Goal: Task Accomplishment & Management: Manage account settings

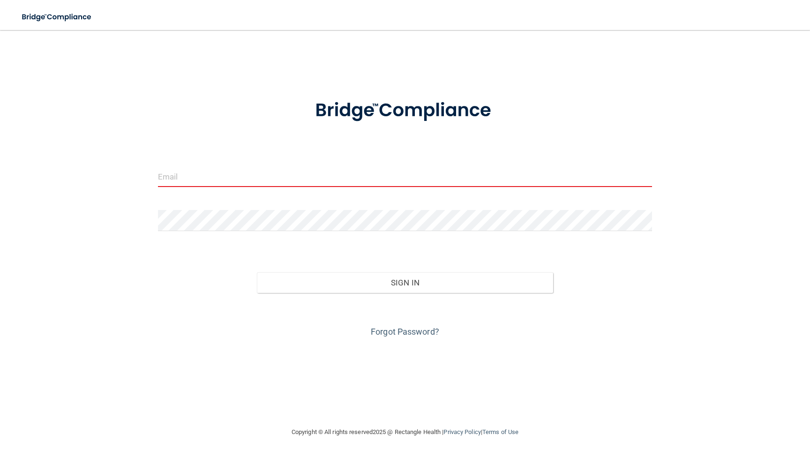
type input "[EMAIL_ADDRESS][DOMAIN_NAME]"
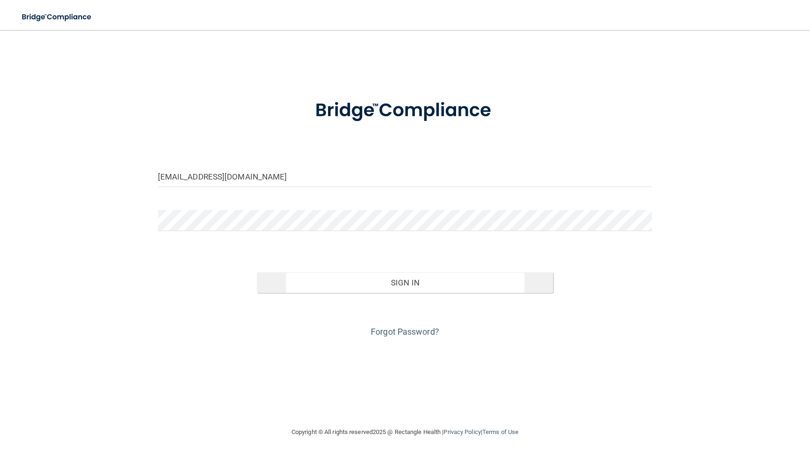
click at [384, 280] on button "Sign In" at bounding box center [405, 282] width 297 height 21
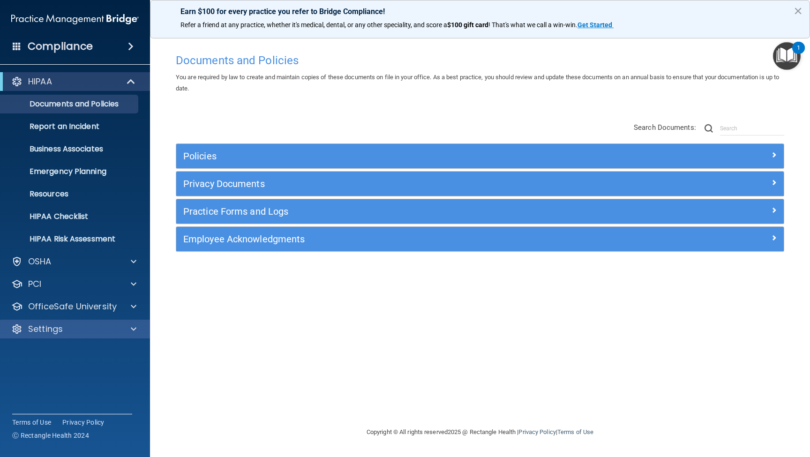
click at [63, 325] on div "Settings" at bounding box center [62, 329] width 116 height 11
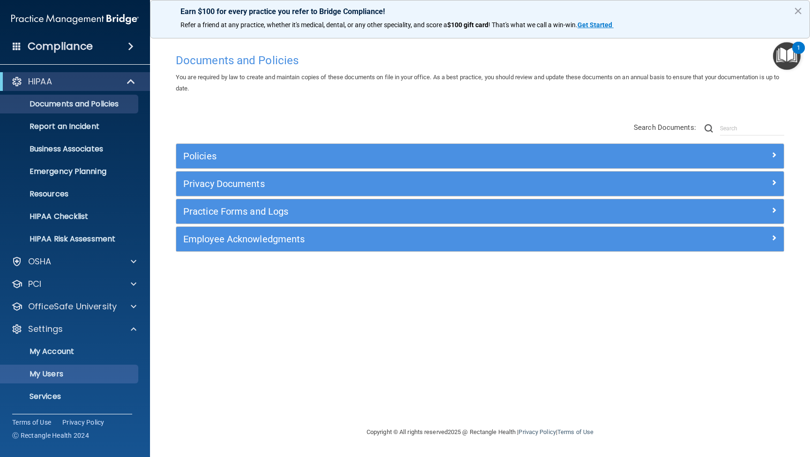
click at [56, 373] on p "My Users" at bounding box center [70, 373] width 128 height 9
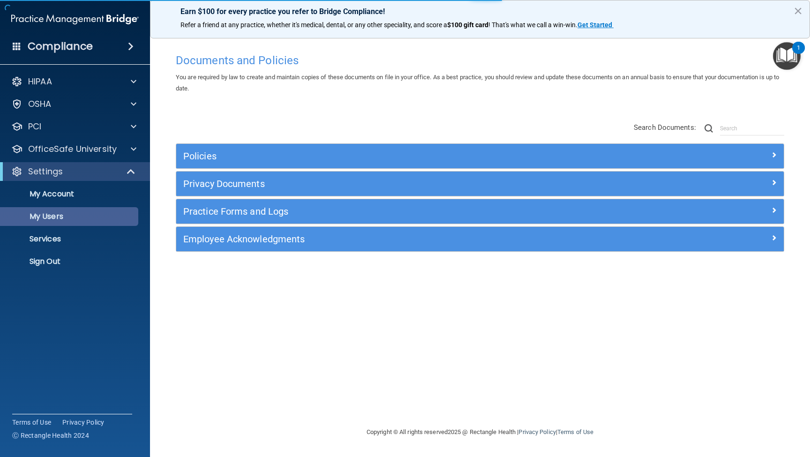
select select "20"
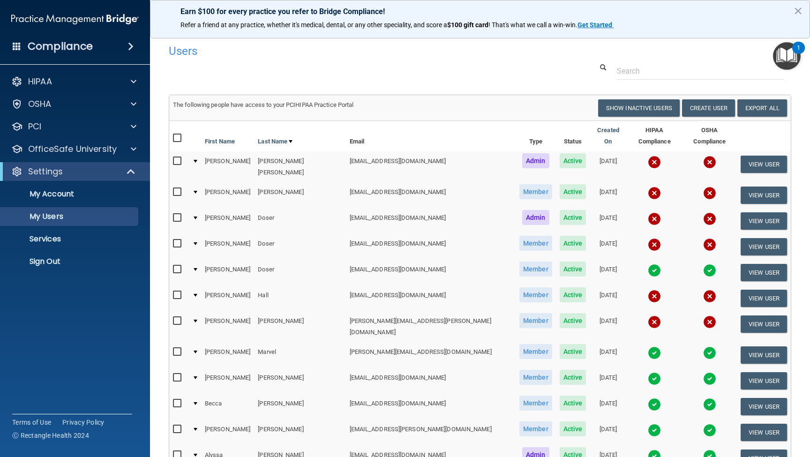
click at [178, 188] on input "checkbox" at bounding box center [178, 192] width 11 height 8
checkbox input "true"
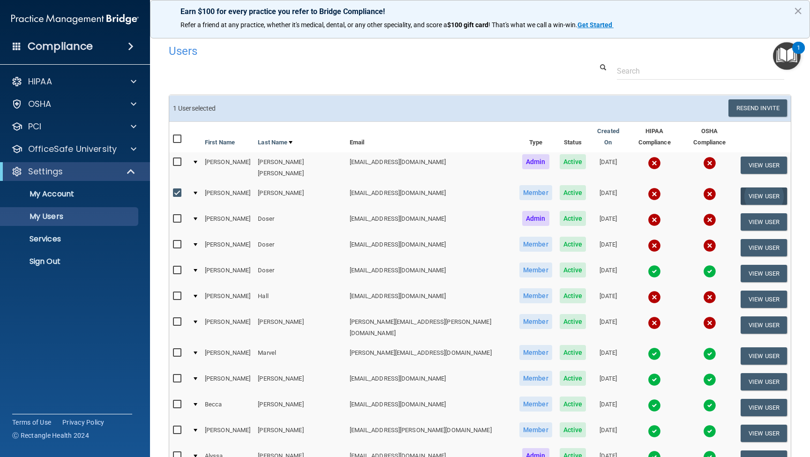
click at [753, 188] on button "View User" at bounding box center [764, 196] width 46 height 17
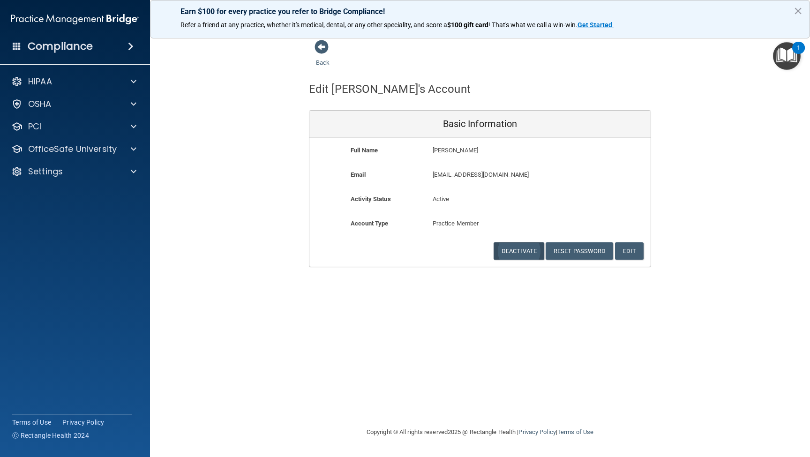
click at [524, 249] on button "Deactivate" at bounding box center [519, 250] width 51 height 17
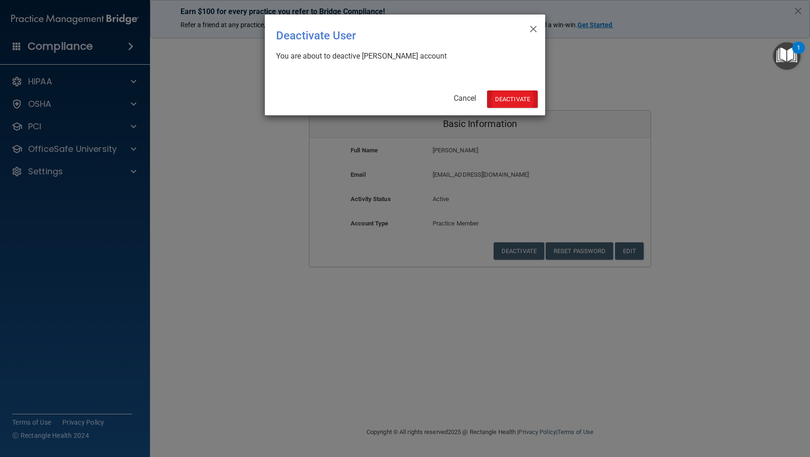
click at [512, 97] on button "Deactivate" at bounding box center [512, 98] width 51 height 17
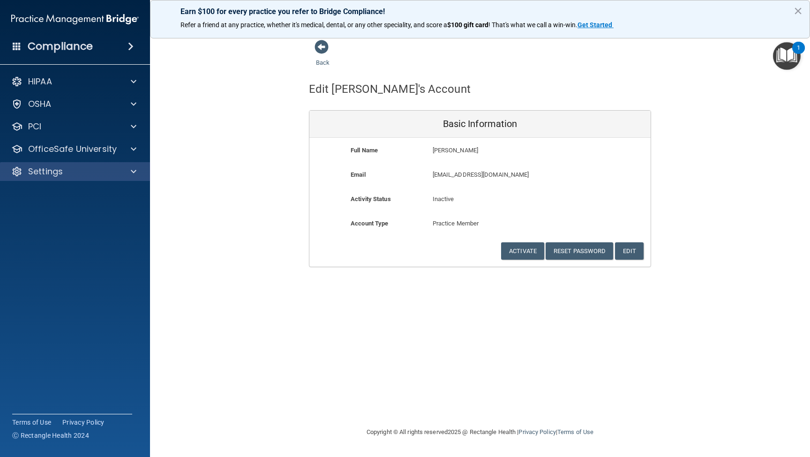
click at [64, 173] on div "Settings" at bounding box center [62, 171] width 116 height 11
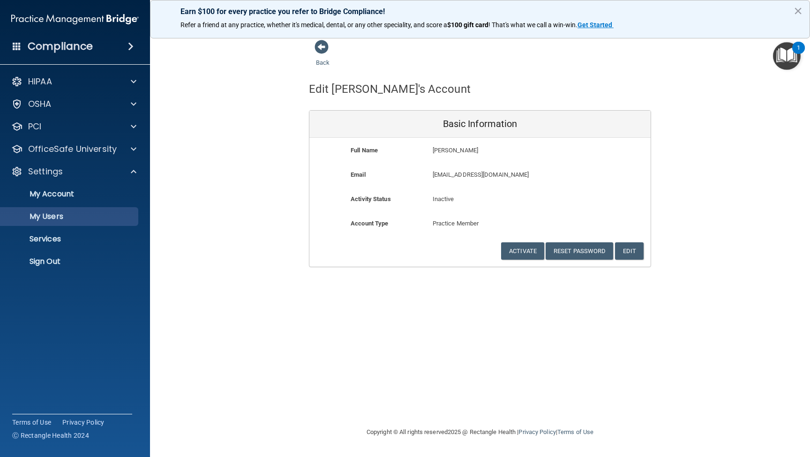
click at [51, 215] on p "My Users" at bounding box center [70, 216] width 128 height 9
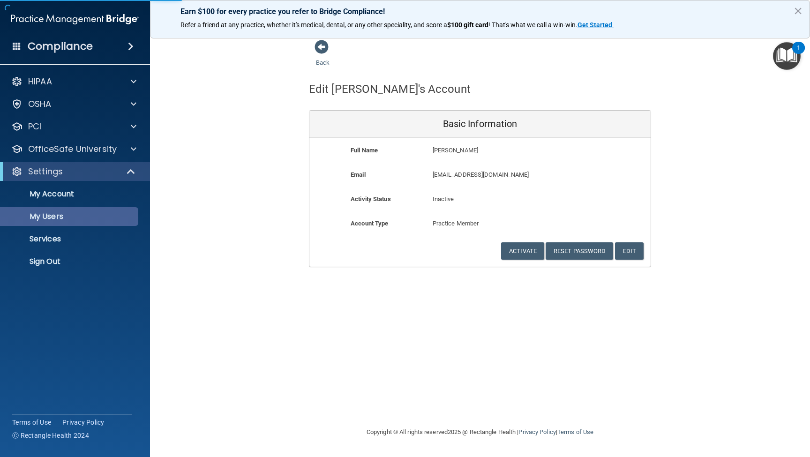
click at [56, 217] on p "My Users" at bounding box center [70, 216] width 128 height 9
select select "20"
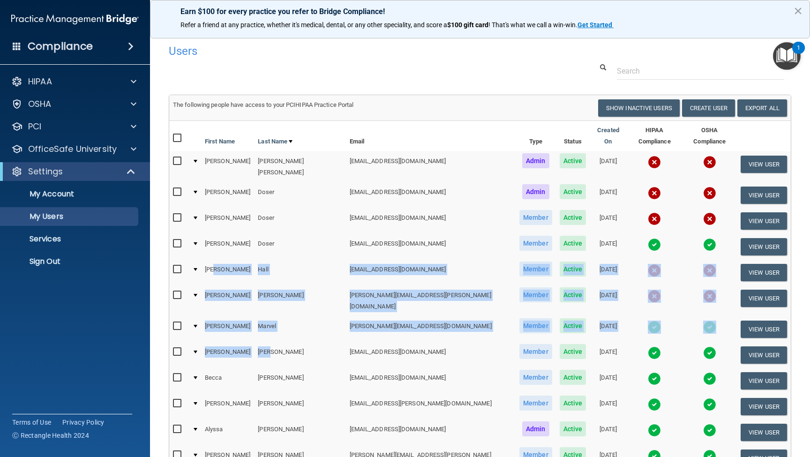
drag, startPoint x: 223, startPoint y: 253, endPoint x: 294, endPoint y: 333, distance: 106.7
click at [294, 333] on table "First Name Last Name Email Type Status Created On HIPAA Compliance OSHA Complia…" at bounding box center [480, 324] width 622 height 407
click at [294, 342] on td "[PERSON_NAME]" at bounding box center [299, 355] width 91 height 26
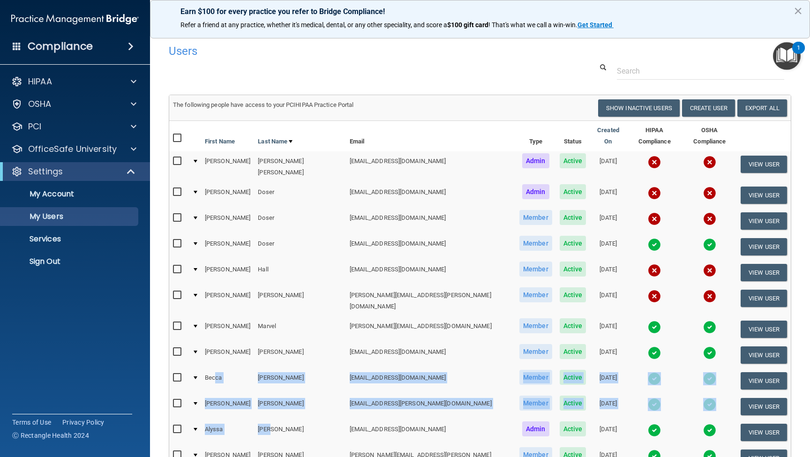
drag, startPoint x: 223, startPoint y: 356, endPoint x: 278, endPoint y: 411, distance: 77.6
click at [278, 411] on table "First Name Last Name Email Type Status Created On HIPAA Compliance OSHA Complia…" at bounding box center [480, 324] width 622 height 407
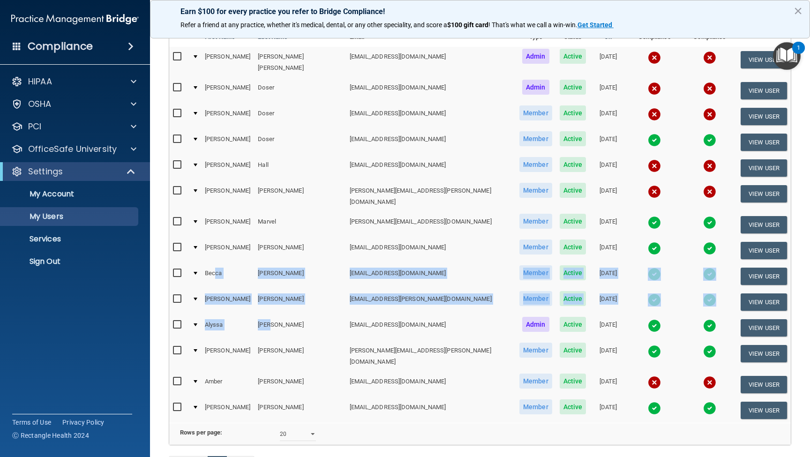
scroll to position [107, 0]
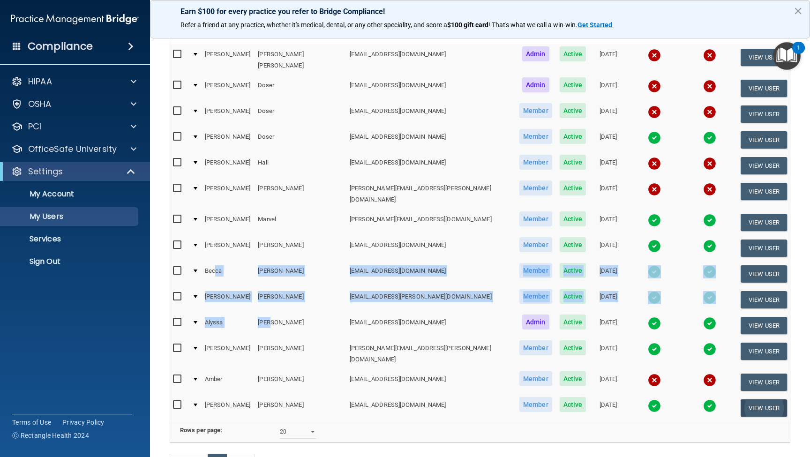
click at [758, 399] on button "View User" at bounding box center [764, 407] width 46 height 17
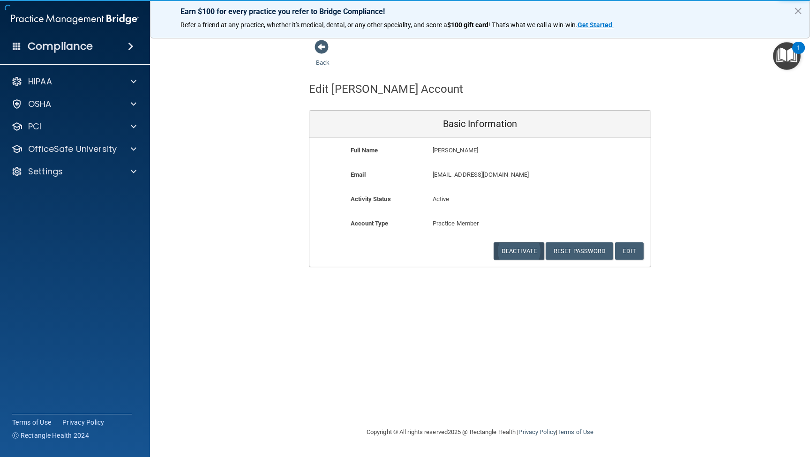
click at [515, 143] on div "Full Name [PERSON_NAME] [PERSON_NAME] Last Name [PERSON_NAME] Email [EMAIL_ADDR…" at bounding box center [479, 202] width 341 height 129
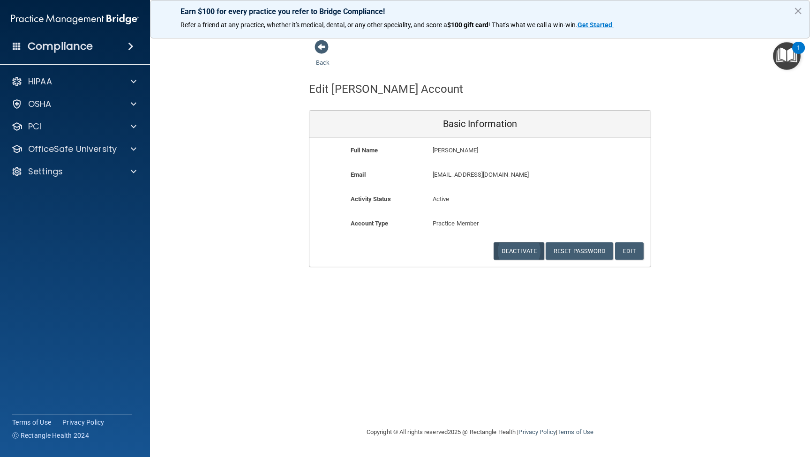
click at [522, 242] on button "Deactivate" at bounding box center [519, 250] width 51 height 17
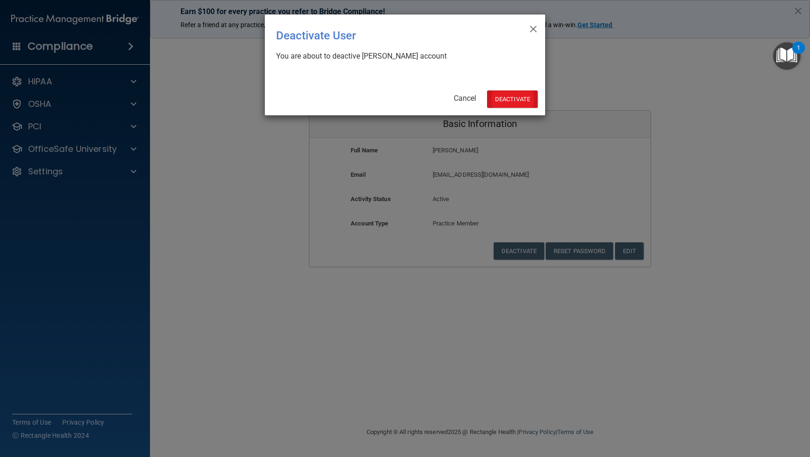
click at [505, 95] on button "Deactivate" at bounding box center [512, 98] width 51 height 17
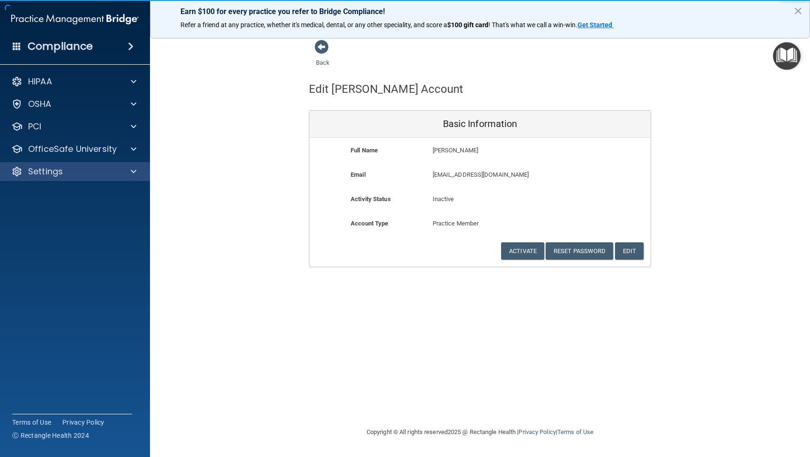
click at [67, 171] on div "Settings" at bounding box center [62, 171] width 116 height 11
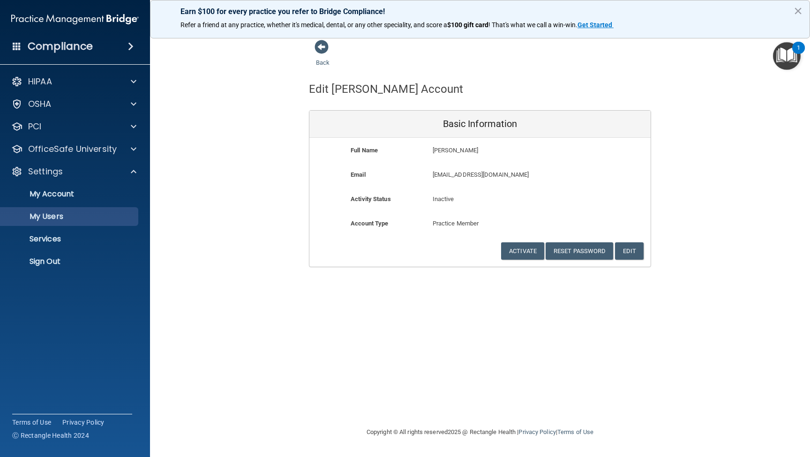
click at [61, 218] on p "My Users" at bounding box center [70, 216] width 128 height 9
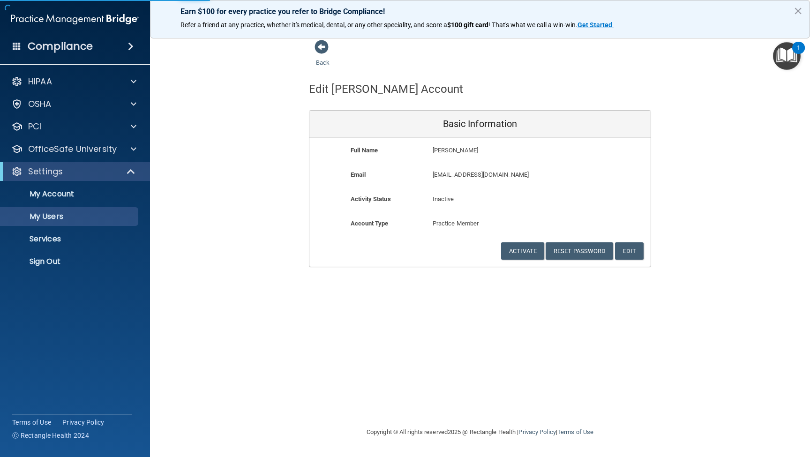
select select "20"
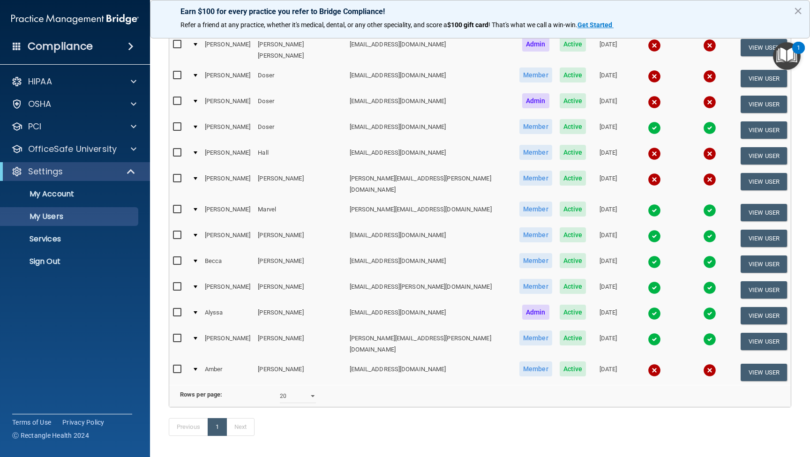
scroll to position [116, 0]
click at [756, 364] on button "View User" at bounding box center [764, 372] width 46 height 17
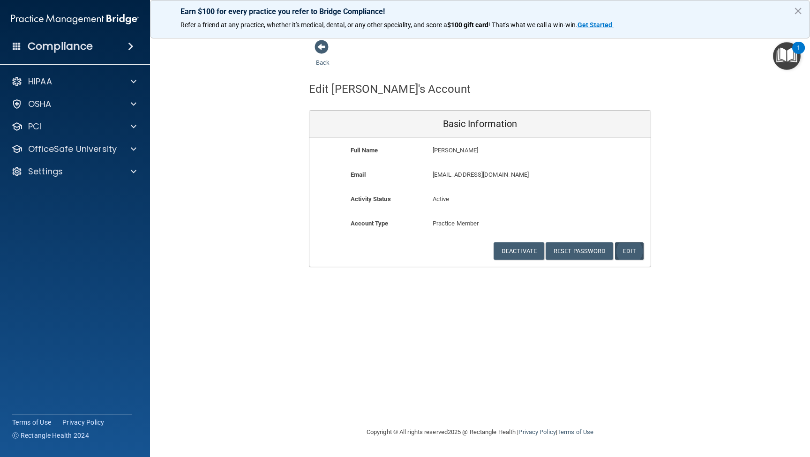
click at [625, 246] on button "Edit" at bounding box center [629, 250] width 29 height 17
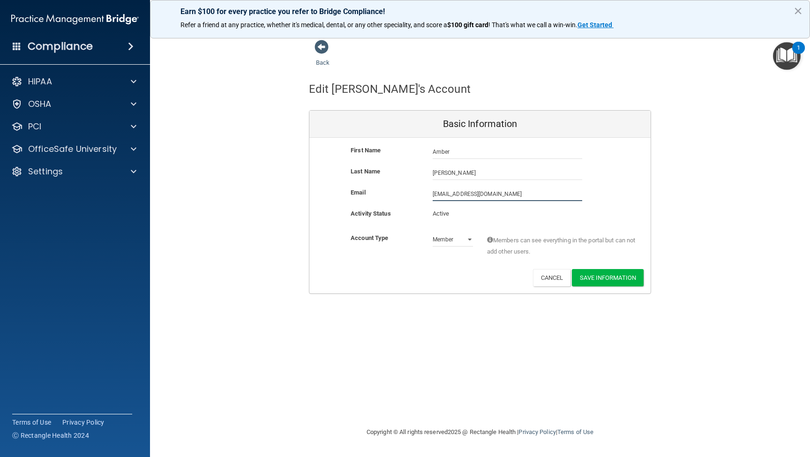
drag, startPoint x: 515, startPoint y: 194, endPoint x: 393, endPoint y: 191, distance: 121.5
type input "trujilloamber24@gmail.com"
click at [603, 272] on button "Save Information" at bounding box center [608, 277] width 72 height 17
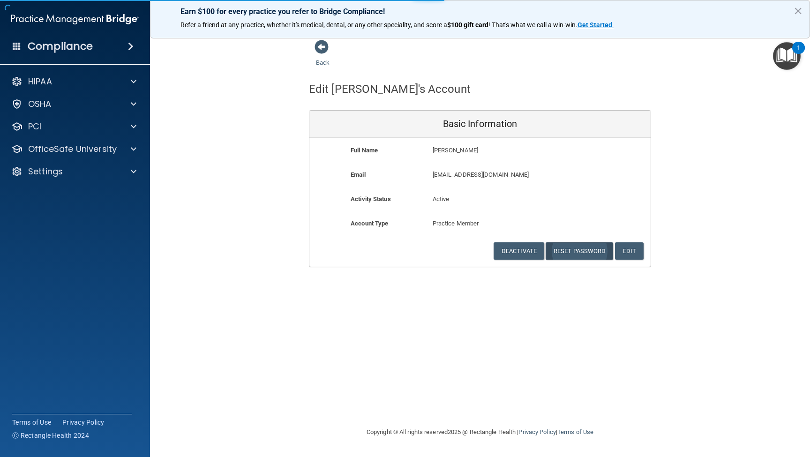
click at [586, 248] on button "Reset Password" at bounding box center [580, 250] width 68 height 17
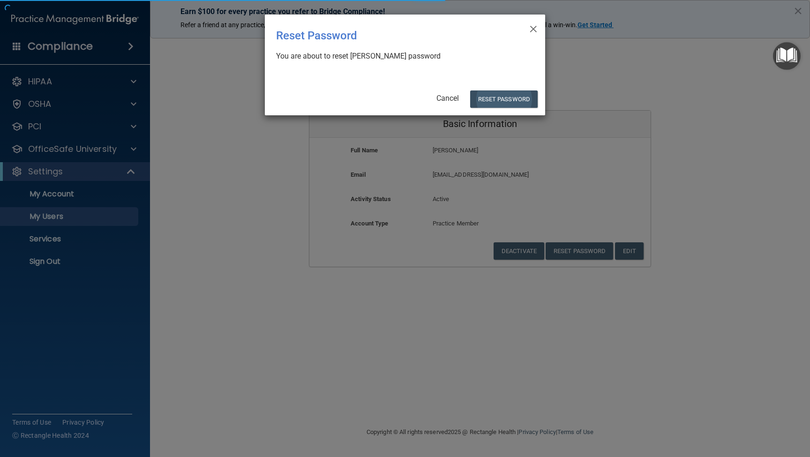
click at [505, 97] on button "Reset Password" at bounding box center [504, 98] width 68 height 17
select select "20"
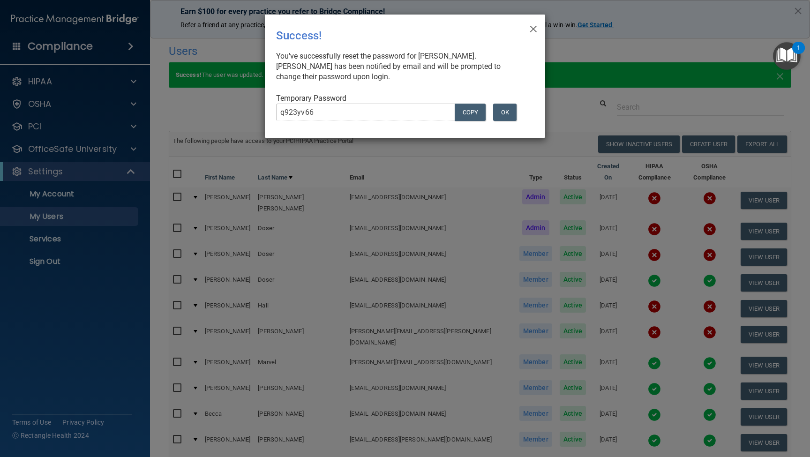
click at [258, 118] on div "× Close Success! You've successfully reset the password for Amber Trujillo. Amb…" at bounding box center [405, 228] width 810 height 457
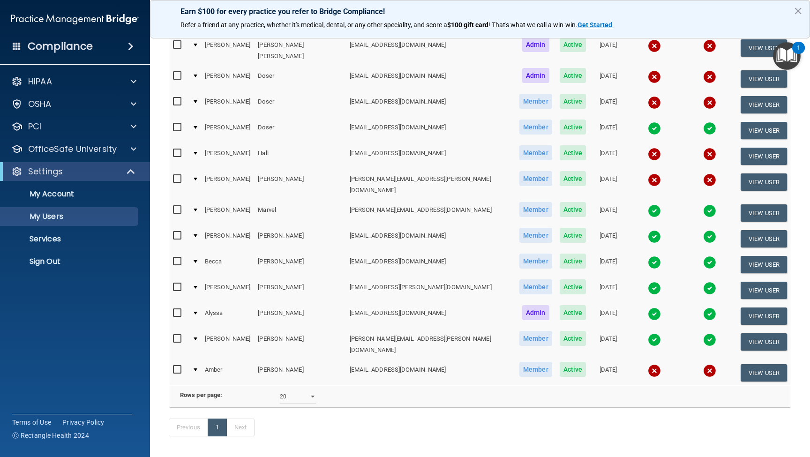
scroll to position [152, 0]
click at [753, 365] on button "View User" at bounding box center [764, 373] width 46 height 17
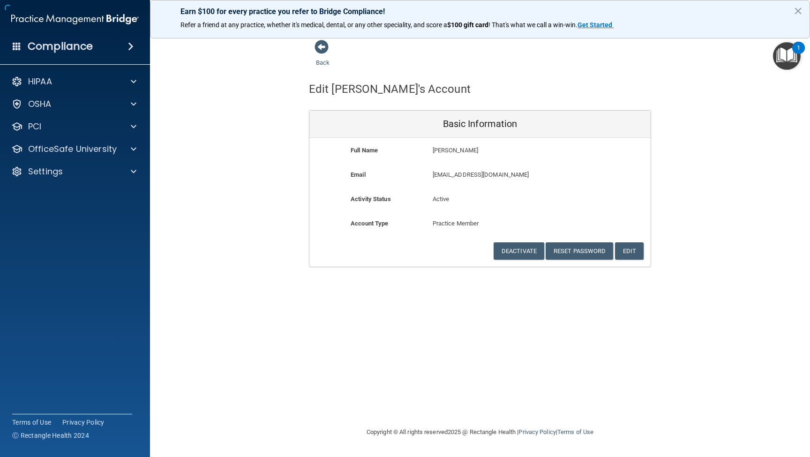
click at [753, 342] on div "Back Edit Amber's Account Basic Information Full Name Amber Trujillo Amber Last…" at bounding box center [480, 228] width 623 height 378
click at [578, 245] on button "Reset Password" at bounding box center [580, 250] width 68 height 17
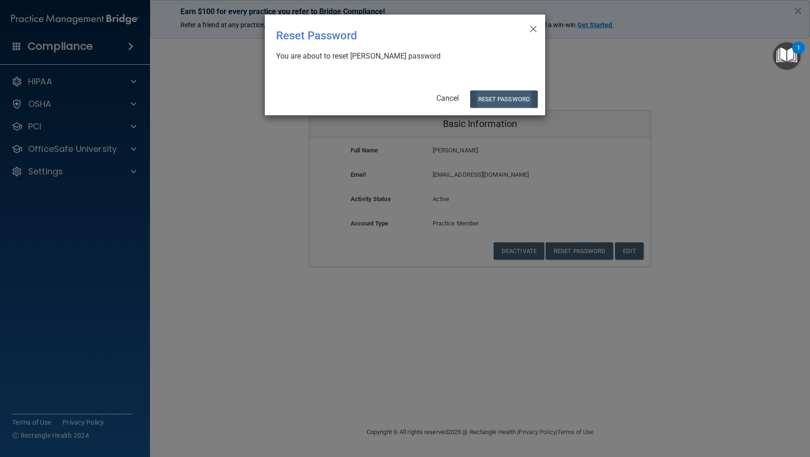
click at [502, 96] on button "Reset Password" at bounding box center [504, 98] width 68 height 17
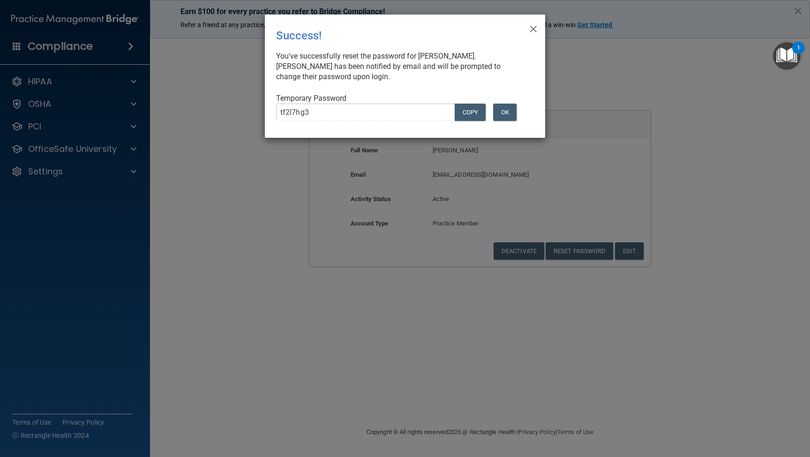
click at [269, 112] on div "tf2l7hg3 COPY" at bounding box center [379, 116] width 220 height 25
click at [477, 111] on button "COPY" at bounding box center [470, 112] width 31 height 17
click at [668, 55] on div "× Close Success! You've successfully reset the password for Amber Trujillo. Amb…" at bounding box center [405, 228] width 810 height 457
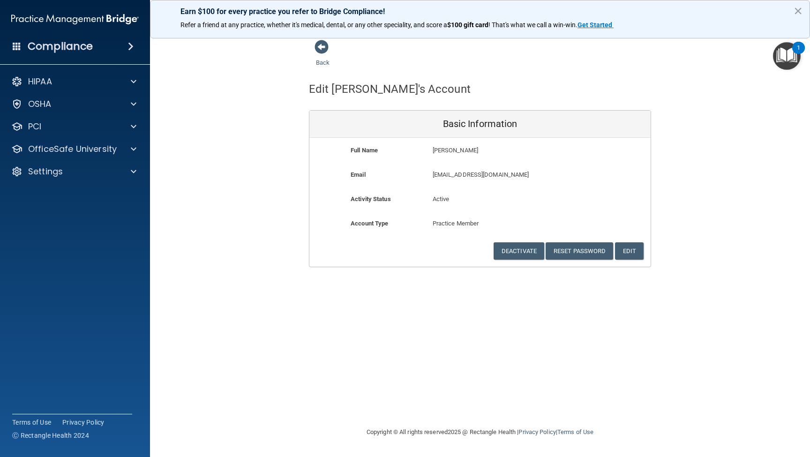
click at [106, 46] on div "Compliance" at bounding box center [75, 46] width 150 height 21
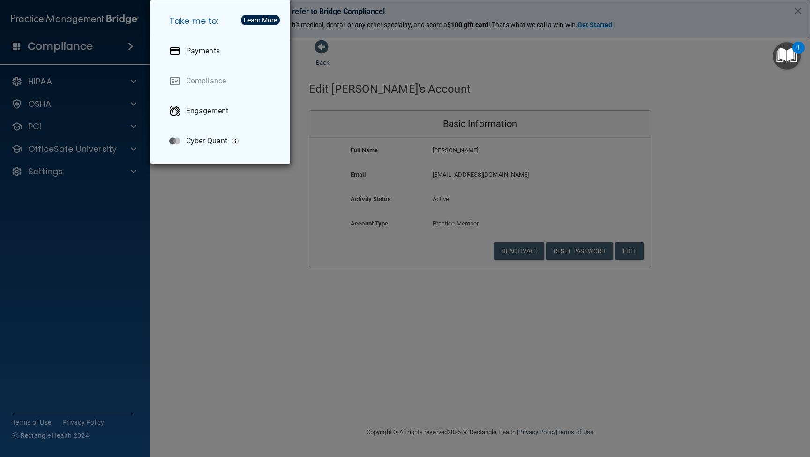
click at [41, 189] on div "Take me to: Payments Compliance Engagement Cyber Quant" at bounding box center [405, 228] width 810 height 457
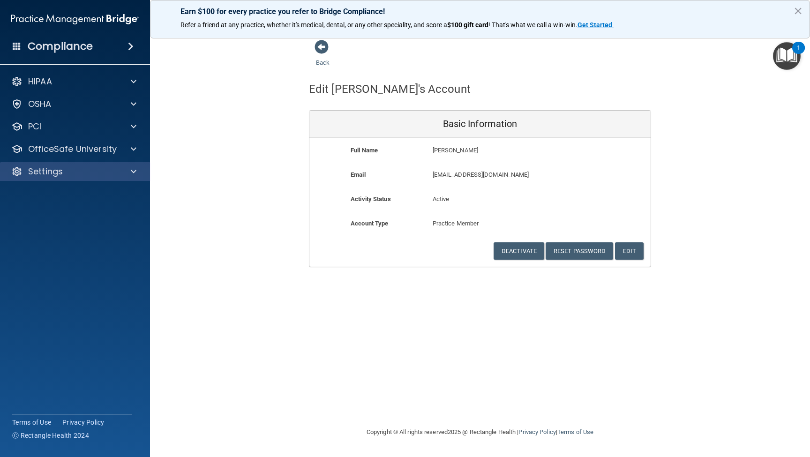
click at [45, 173] on p "Settings" at bounding box center [45, 171] width 35 height 11
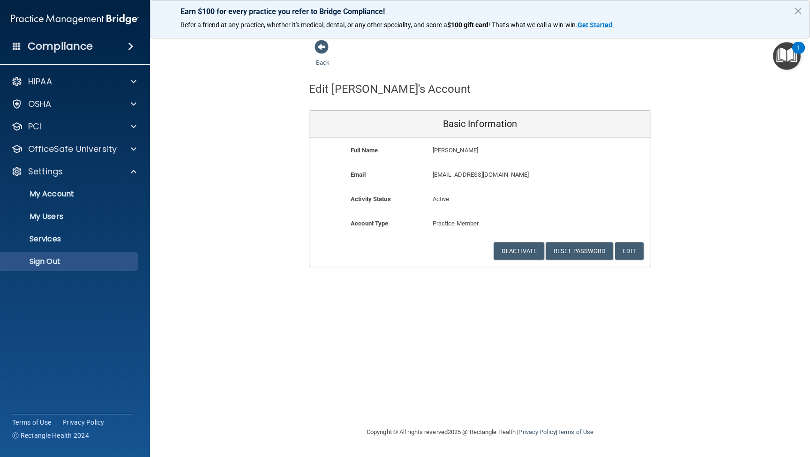
click at [47, 266] on p "Sign Out" at bounding box center [70, 261] width 128 height 9
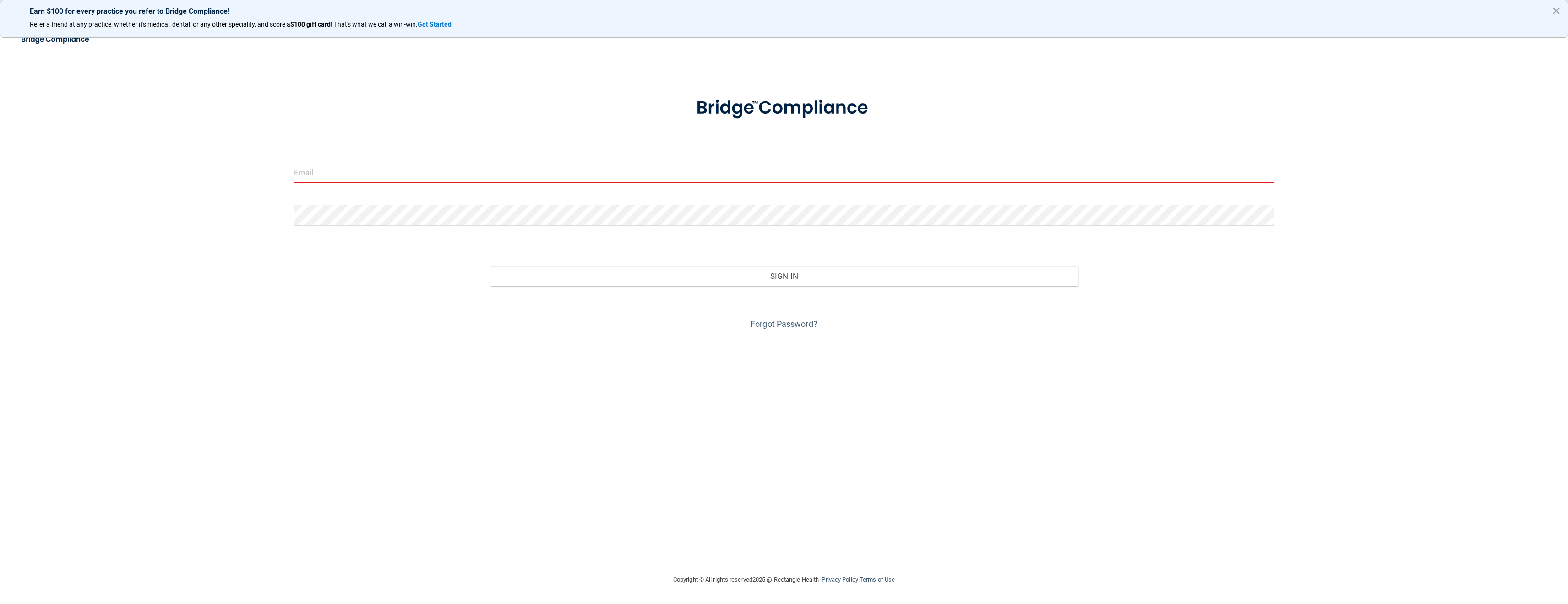
type input "[EMAIL_ADDRESS][DOMAIN_NAME]"
click at [769, 280] on button "Sign In" at bounding box center [784, 276] width 588 height 21
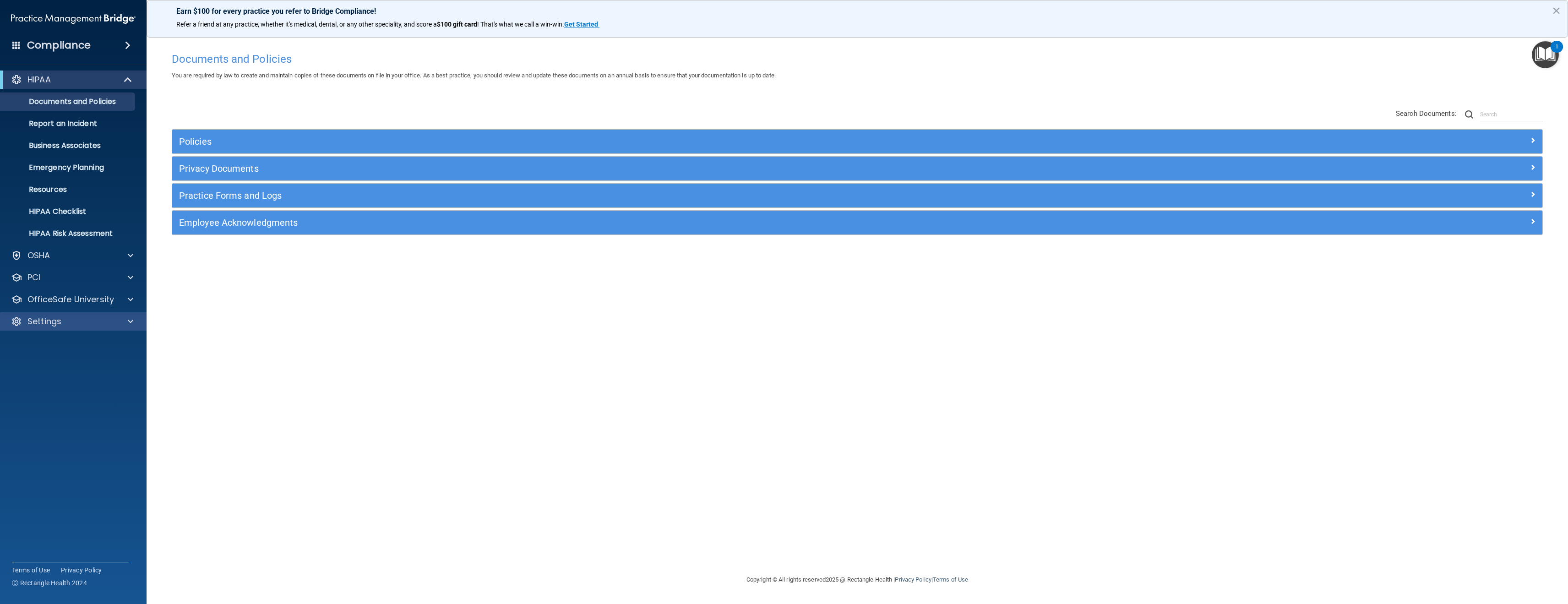
click at [48, 324] on p "Settings" at bounding box center [44, 322] width 34 height 11
click at [53, 361] on p "My Users" at bounding box center [68, 365] width 125 height 9
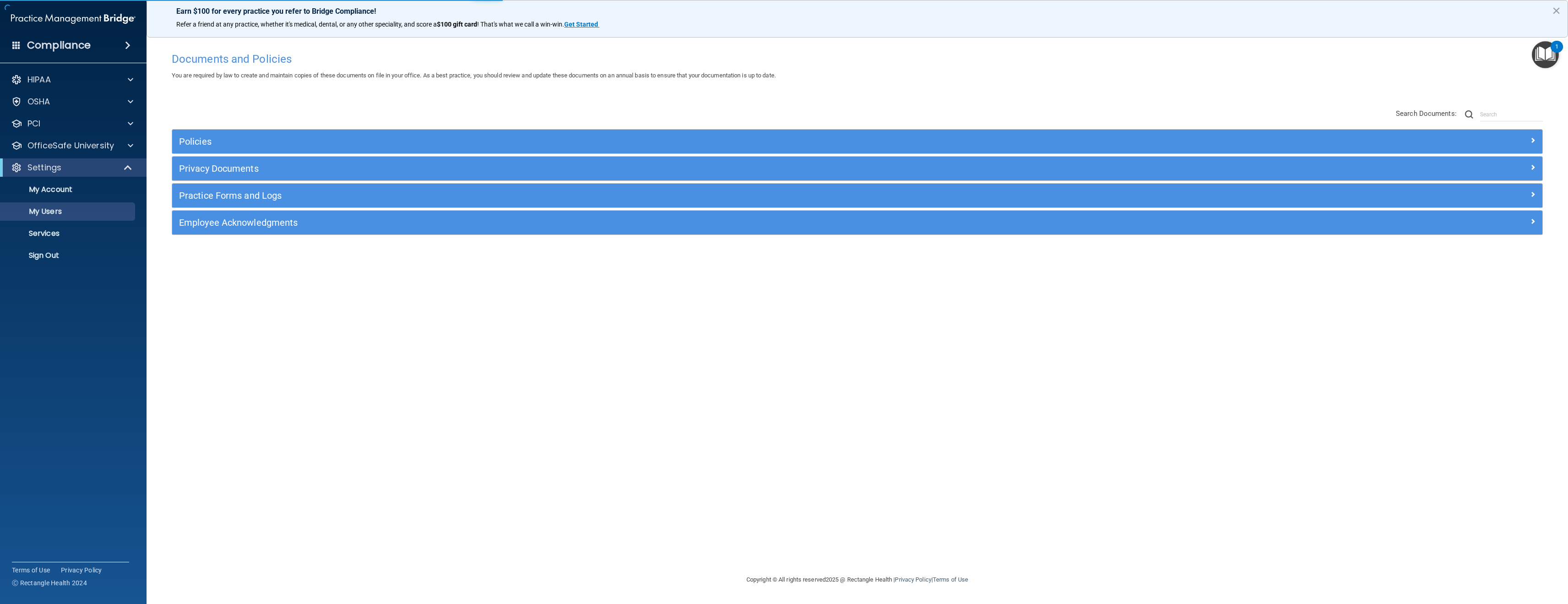
select select "20"
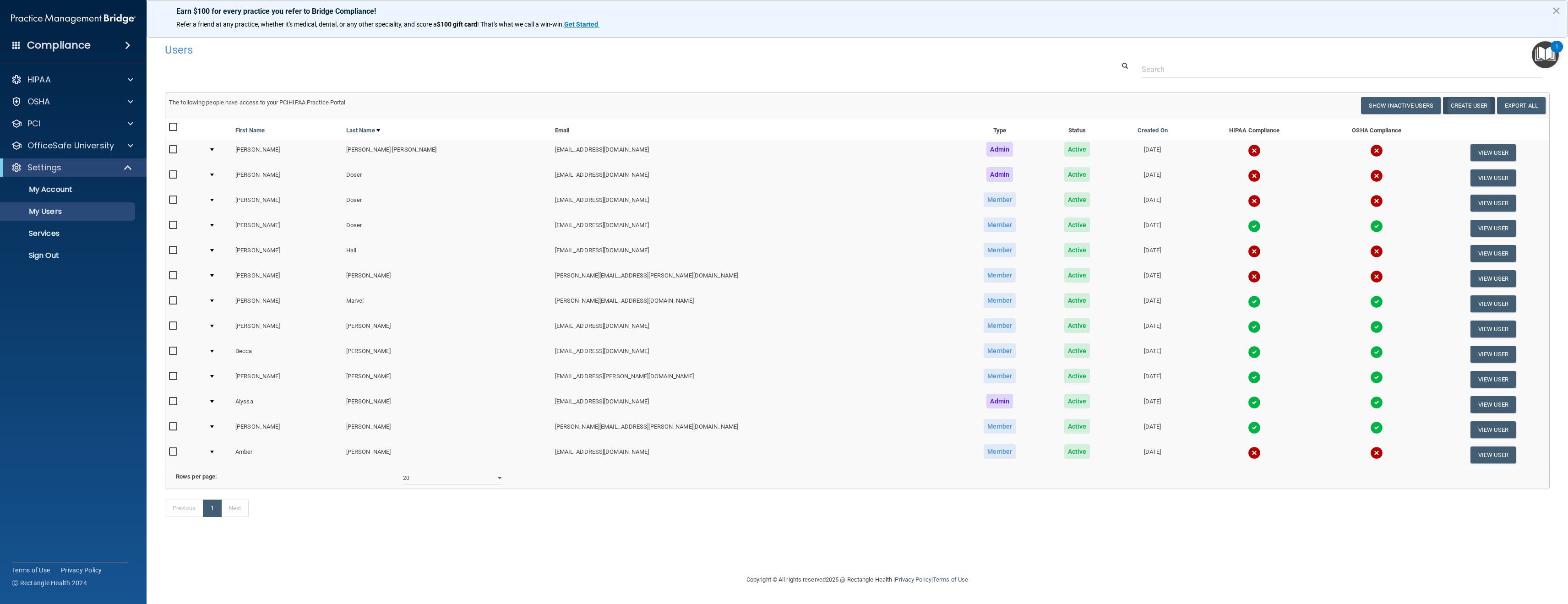
click at [791, 108] on button "Create User" at bounding box center [1468, 105] width 52 height 17
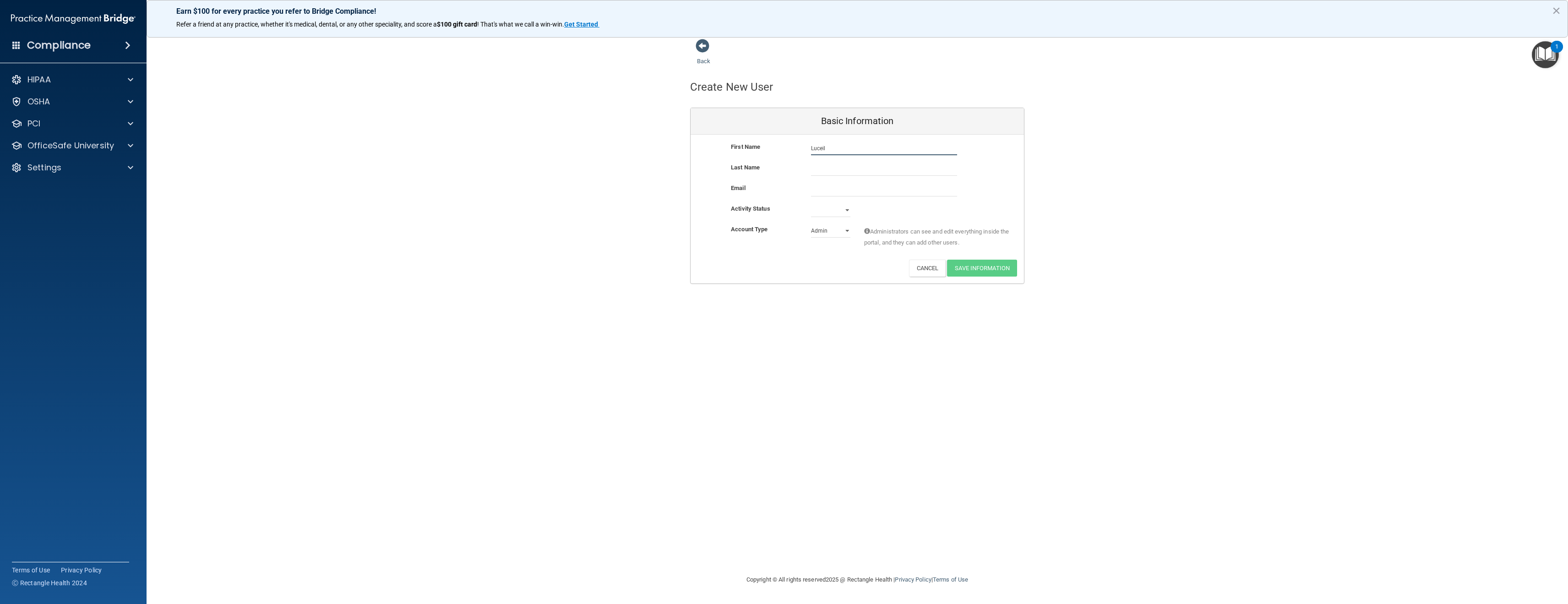
type input "Luceil"
type input "Elder"
type input "luceil.elder@ameridentco.com"
select select "practice_member"
select select "active"
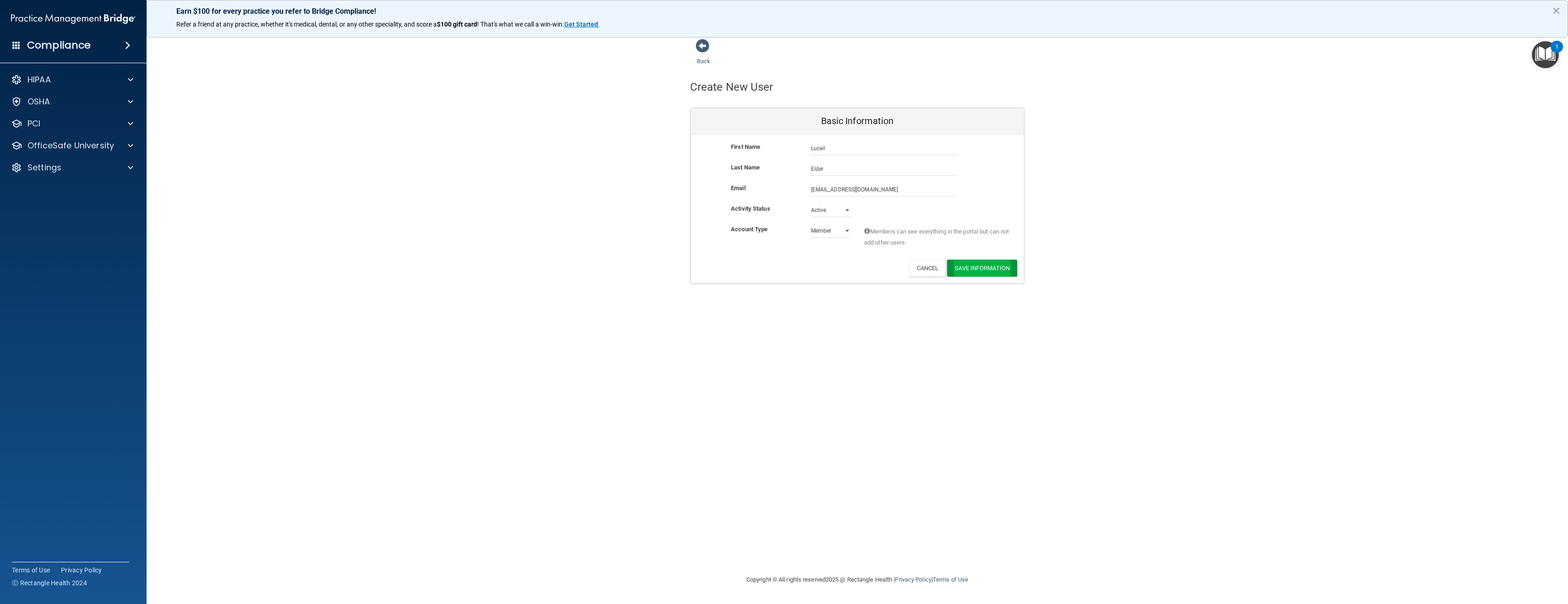
click at [791, 263] on button "Save Information" at bounding box center [983, 268] width 70 height 17
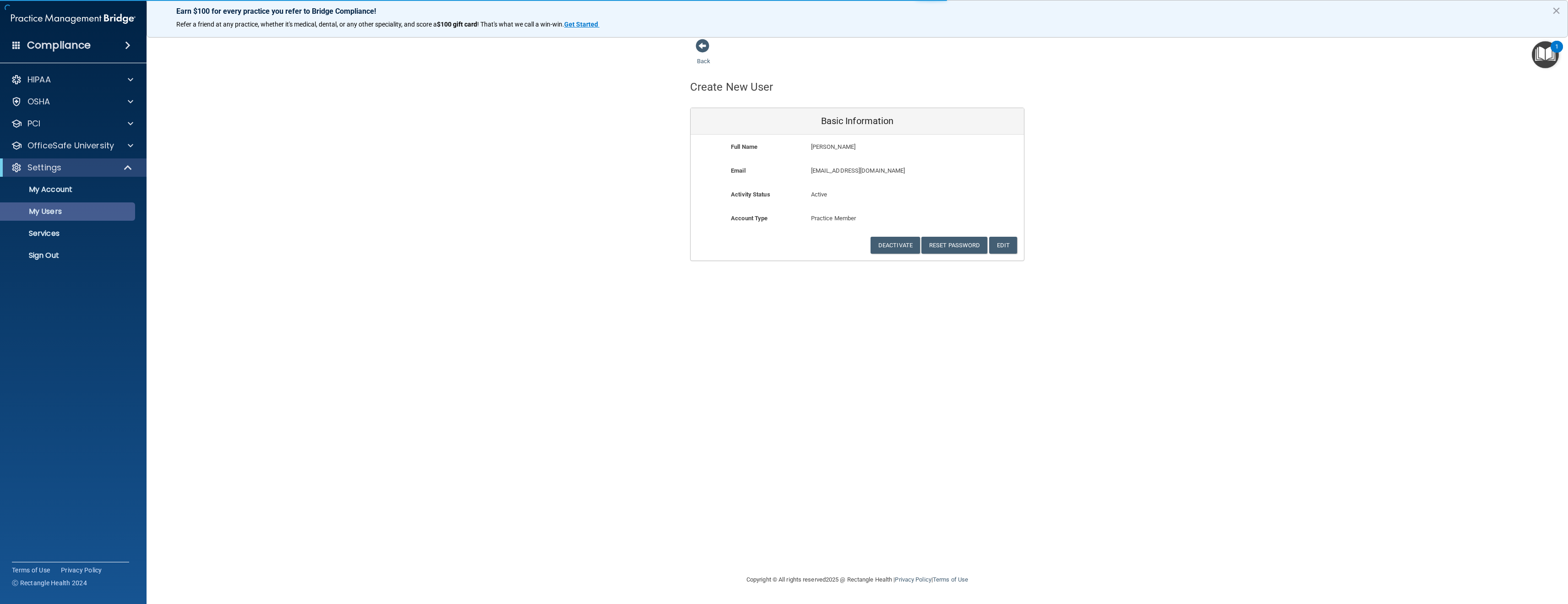
select select "20"
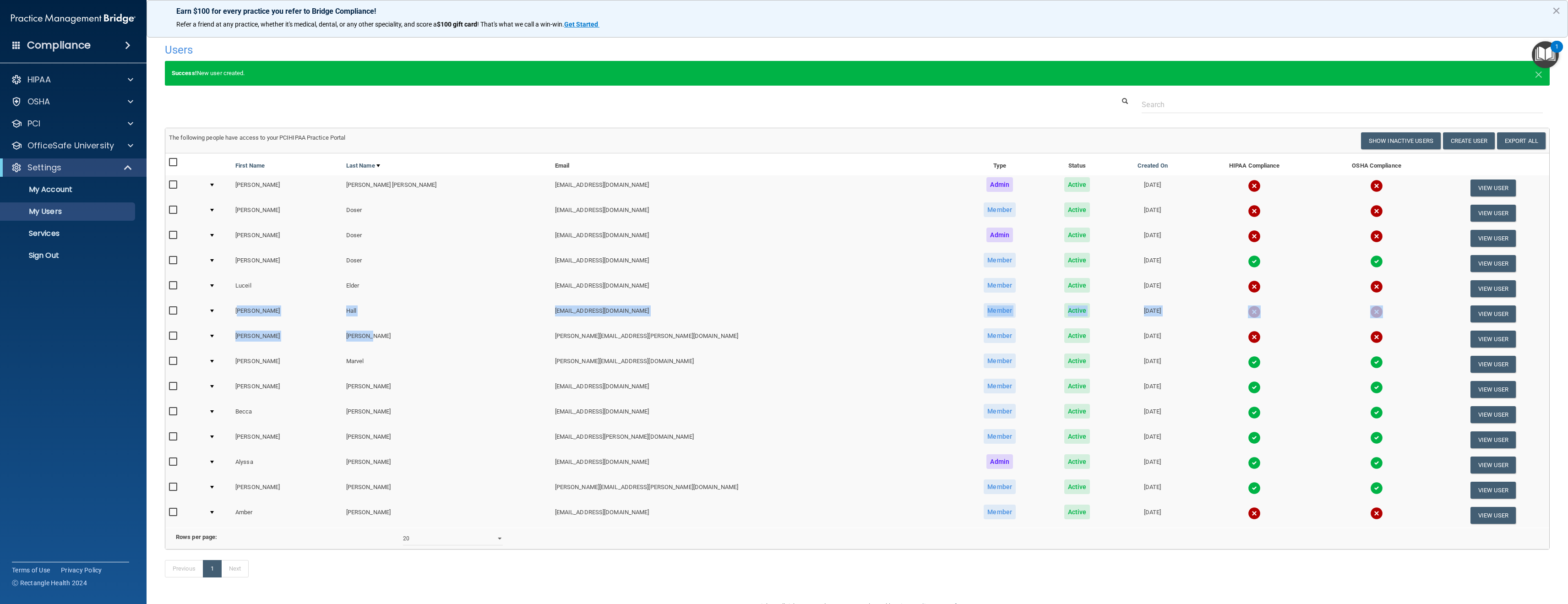
drag, startPoint x: 259, startPoint y: 307, endPoint x: 390, endPoint y: 328, distance: 132.7
click at [390, 328] on table "First Name Last Name Email Type Status Created On HIPAA Compliance OSHA Complia…" at bounding box center [857, 340] width 1384 height 374
click at [390, 328] on td "[PERSON_NAME]" at bounding box center [447, 339] width 209 height 25
